Goal: Task Accomplishment & Management: Manage account settings

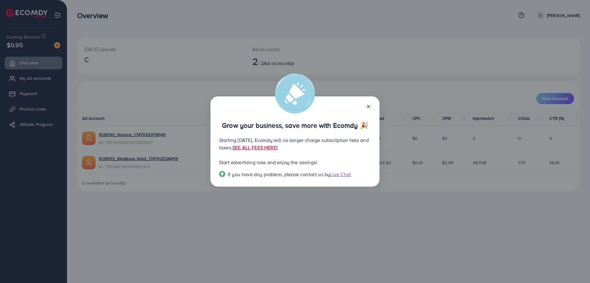
click at [368, 105] on icon at bounding box center [368, 106] width 5 height 5
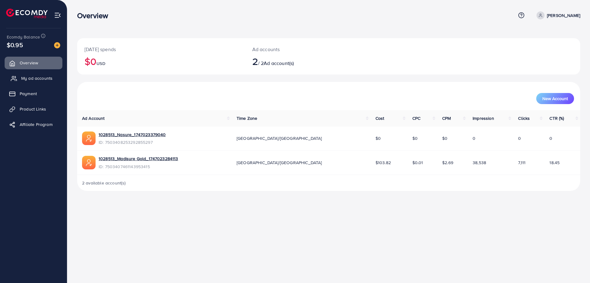
click at [31, 80] on span "My ad accounts" at bounding box center [36, 78] width 31 height 6
